Goal: Transaction & Acquisition: Purchase product/service

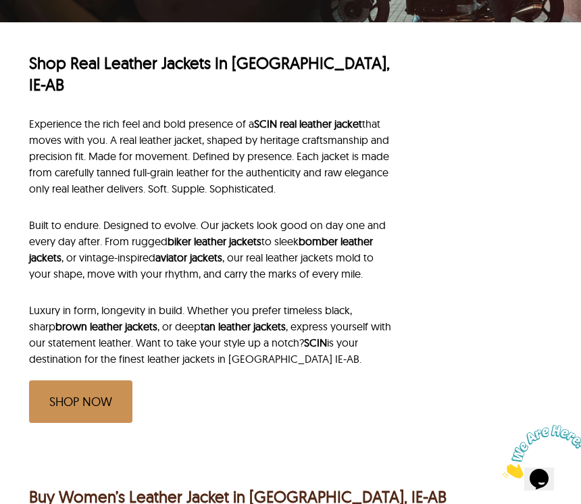
click at [91, 383] on link "SHOP NOW" at bounding box center [80, 402] width 103 height 43
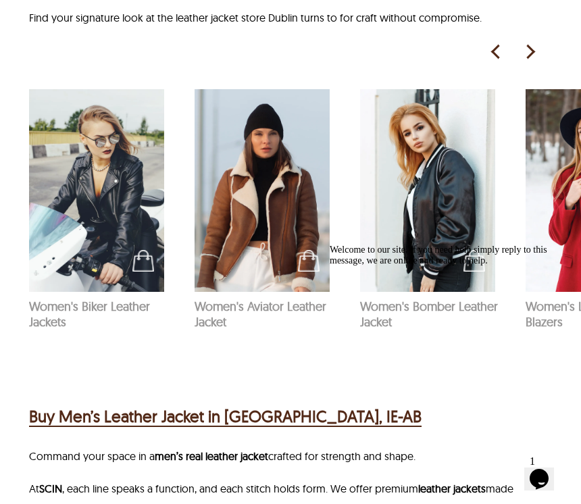
scroll to position [864, 0]
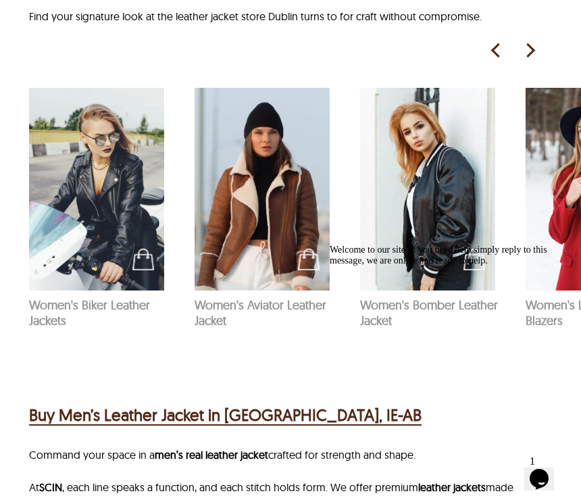
click at [297, 403] on h2 "Buy Men’s Leather Jacket in [GEOGRAPHIC_DATA], IE-AB" at bounding box center [225, 415] width 393 height 24
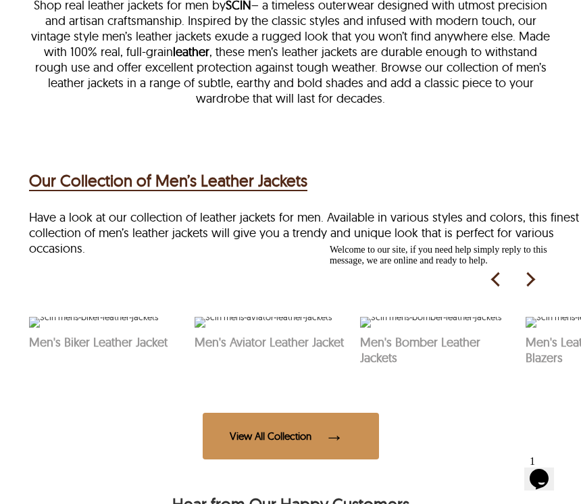
scroll to position [337, 0]
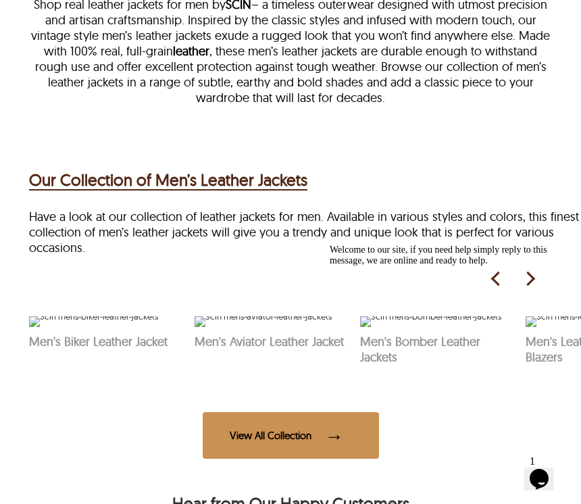
click at [538, 266] on div "Welcome to our site, if you need help simply reply to this message, we are onli…" at bounding box center [451, 256] width 243 height 22
click at [560, 245] on div "Chat attention grabber" at bounding box center [451, 245] width 243 height 0
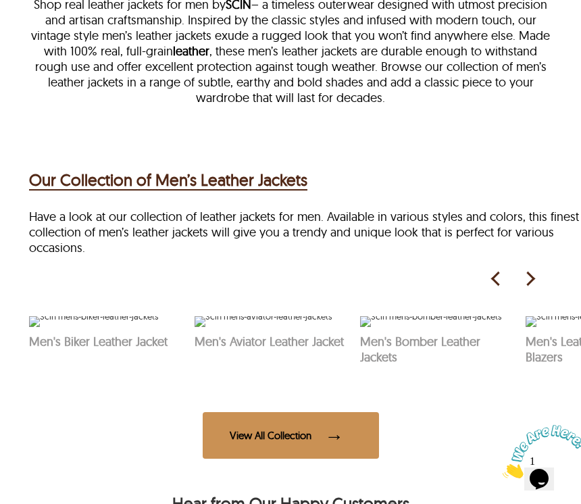
click at [537, 289] on img at bounding box center [530, 279] width 20 height 20
click at [542, 289] on picture at bounding box center [537, 279] width 34 height 20
click at [546, 289] on picture at bounding box center [537, 279] width 34 height 20
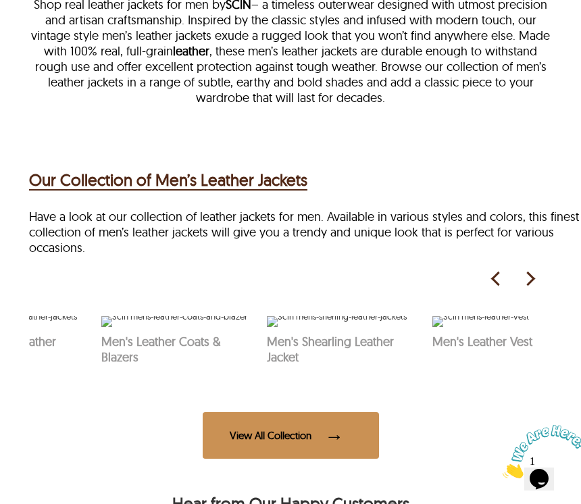
scroll to position [0, 429]
click at [540, 289] on img at bounding box center [530, 279] width 20 height 20
click at [537, 289] on img at bounding box center [530, 279] width 20 height 20
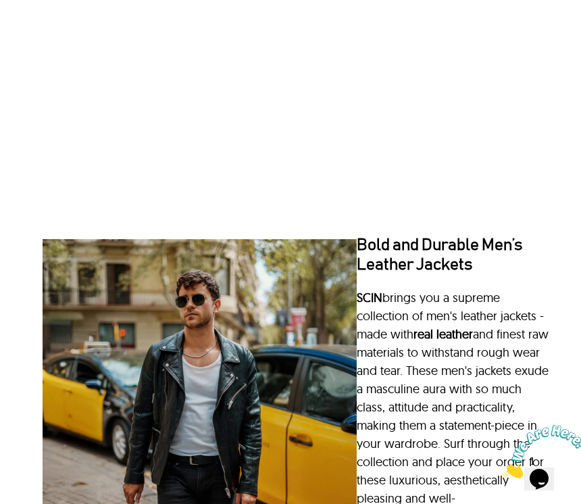
scroll to position [894, 0]
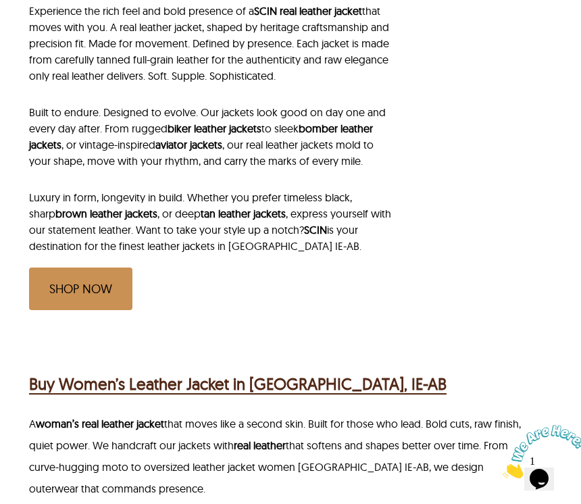
scroll to position [356, 0]
